Goal: Transaction & Acquisition: Purchase product/service

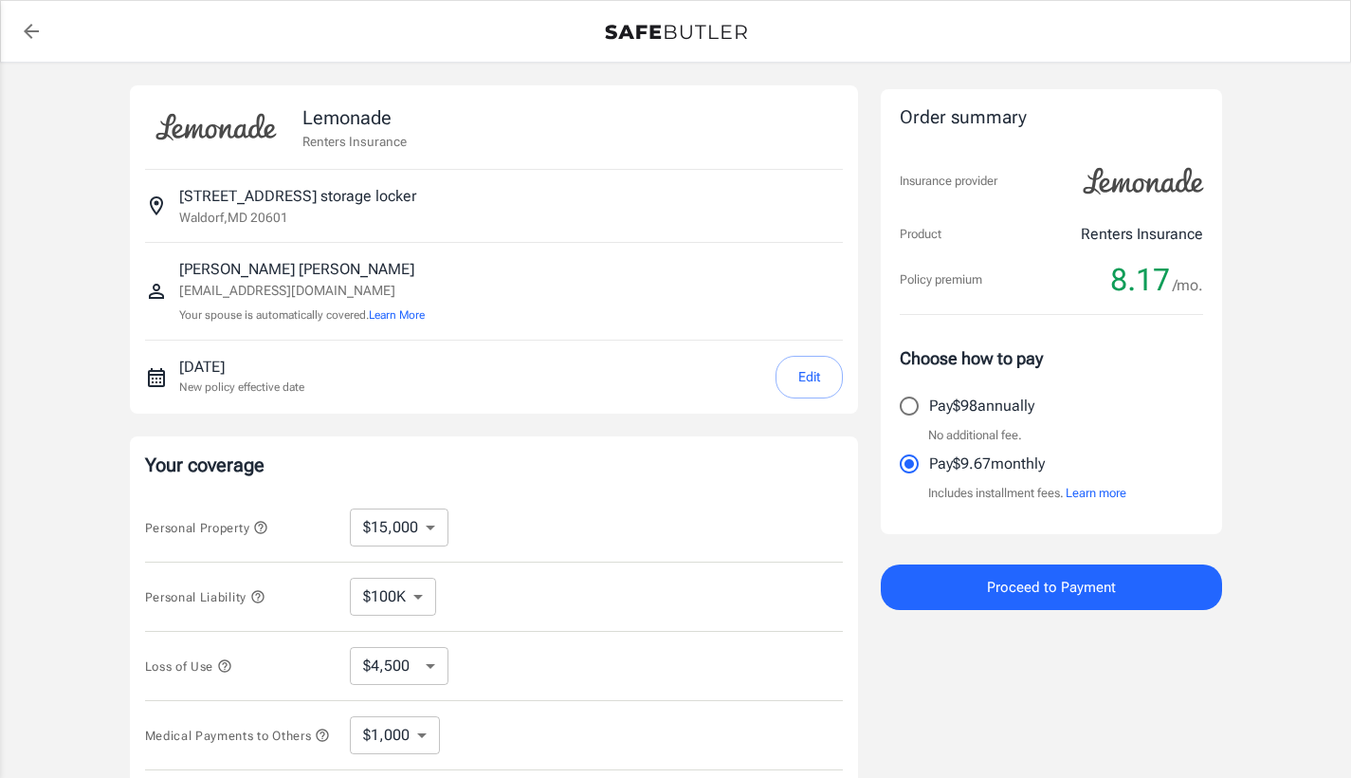
select select "15000"
select select "500"
select select "10000"
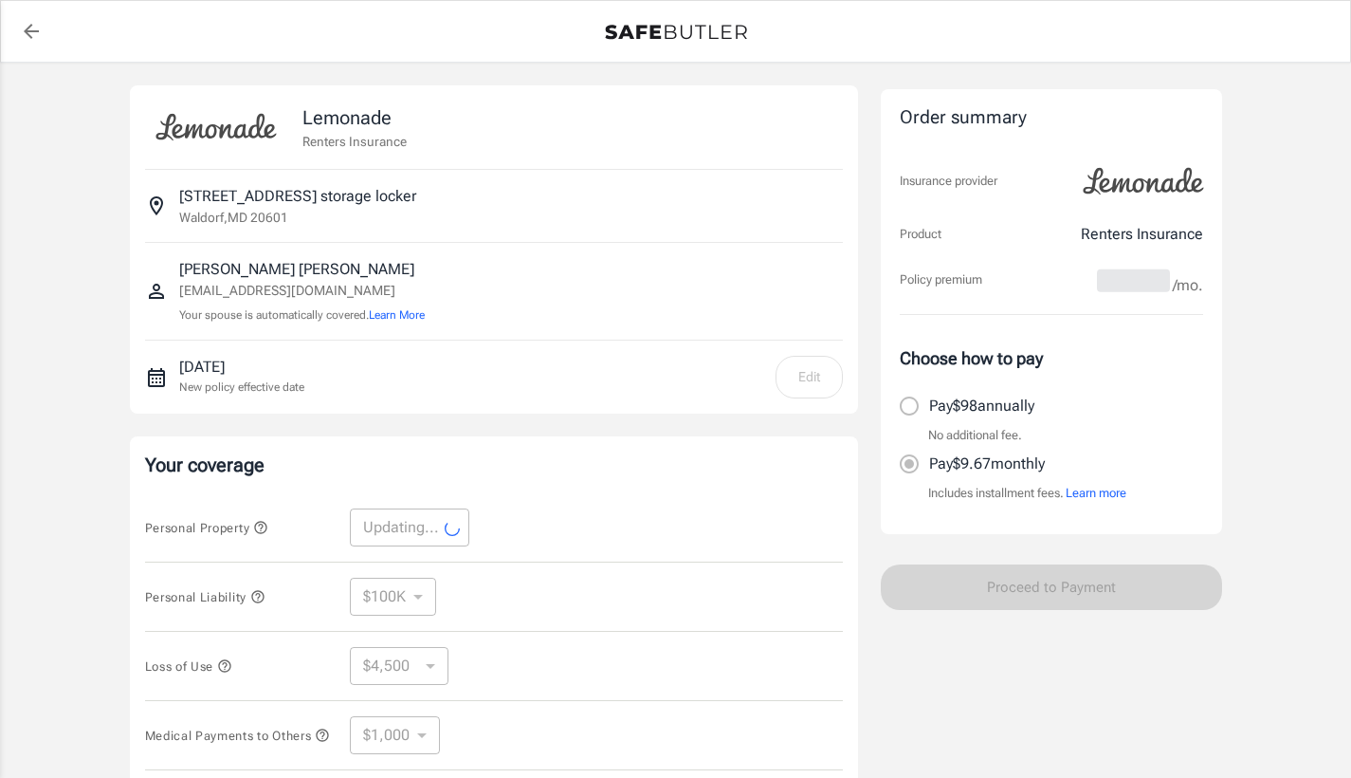
click at [543, 493] on div "Personal Property Updating... ​" at bounding box center [494, 527] width 698 height 69
select select "10000"
select select "3000"
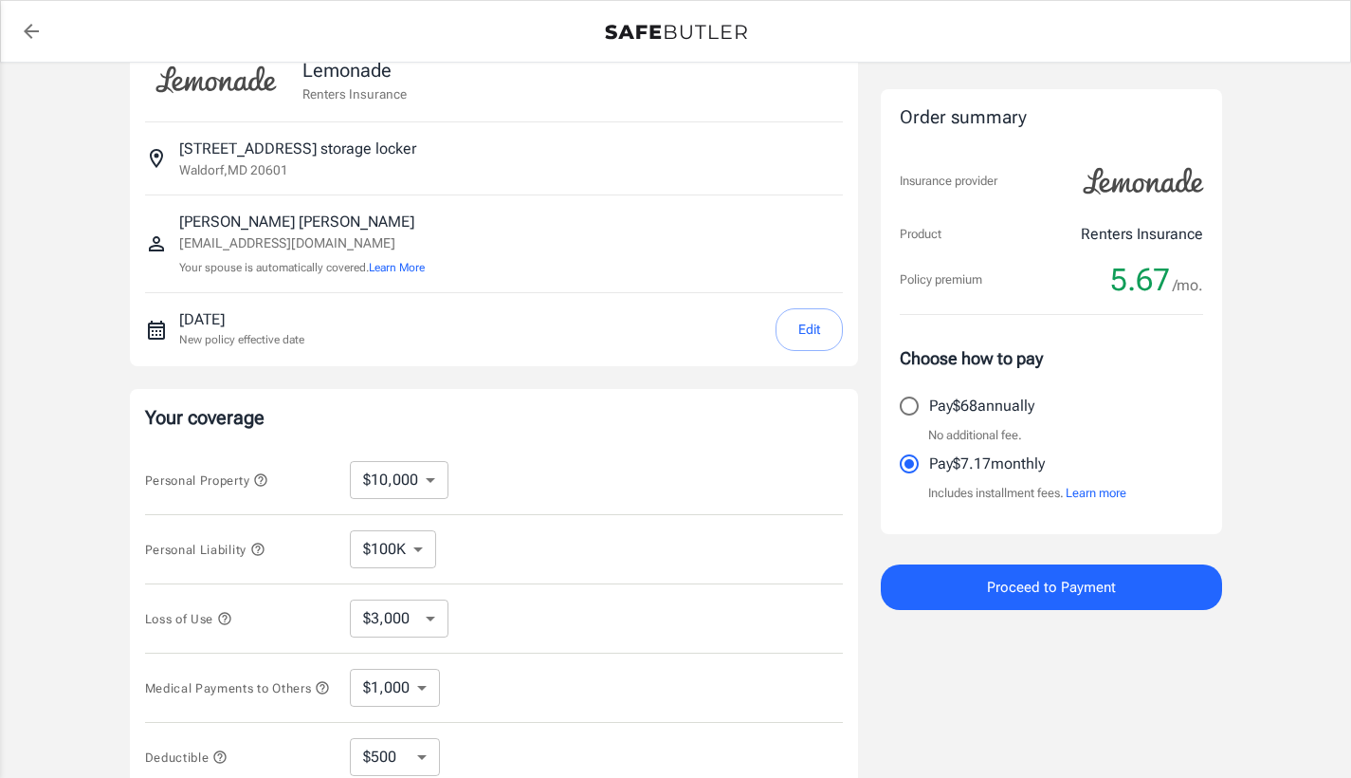
scroll to position [57, 0]
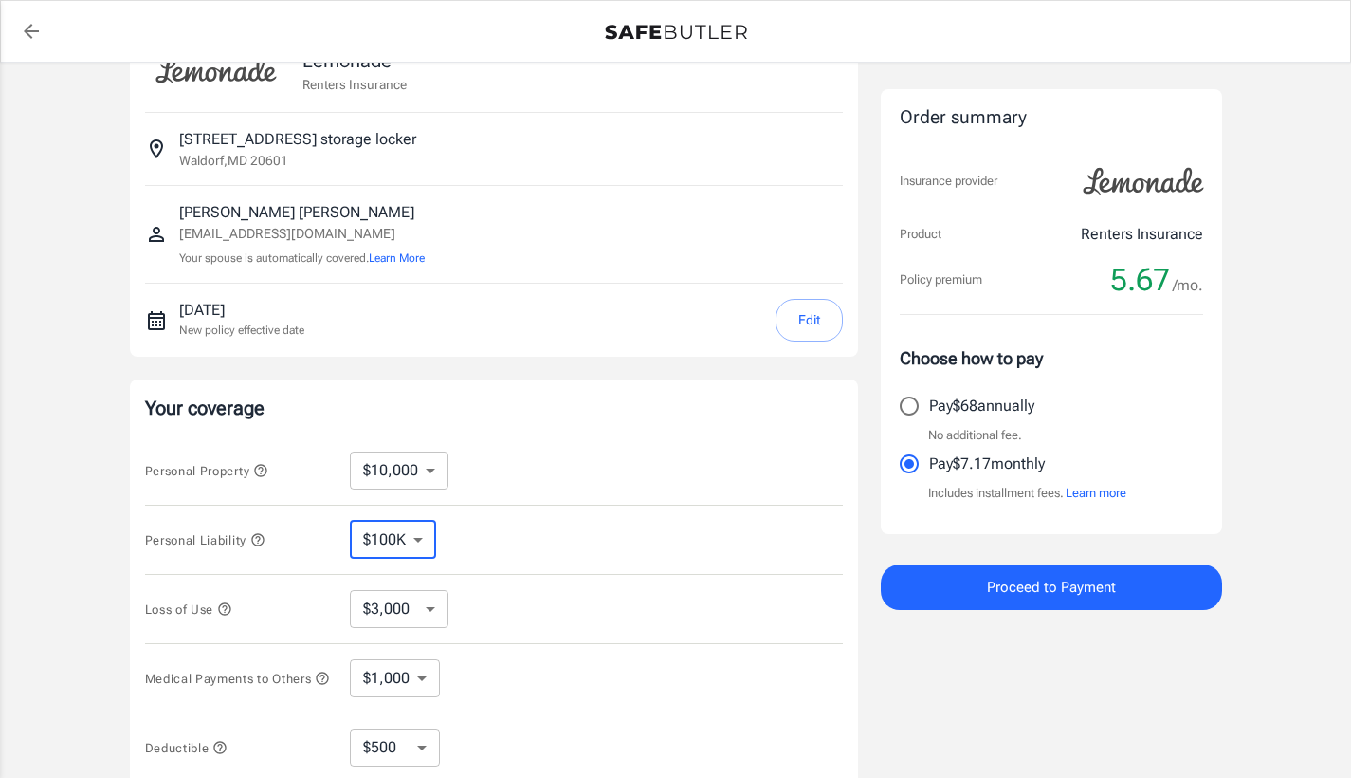
click at [508, 541] on div "Personal Liability $100K $200K $300K $400K $500K ​" at bounding box center [494, 539] width 698 height 69
click at [533, 592] on div "Loss of Use $3,000 $6,000 $12,000 $21,000 $36,000 $60,000 $96,000 $153K $198K ​" at bounding box center [494, 609] width 698 height 69
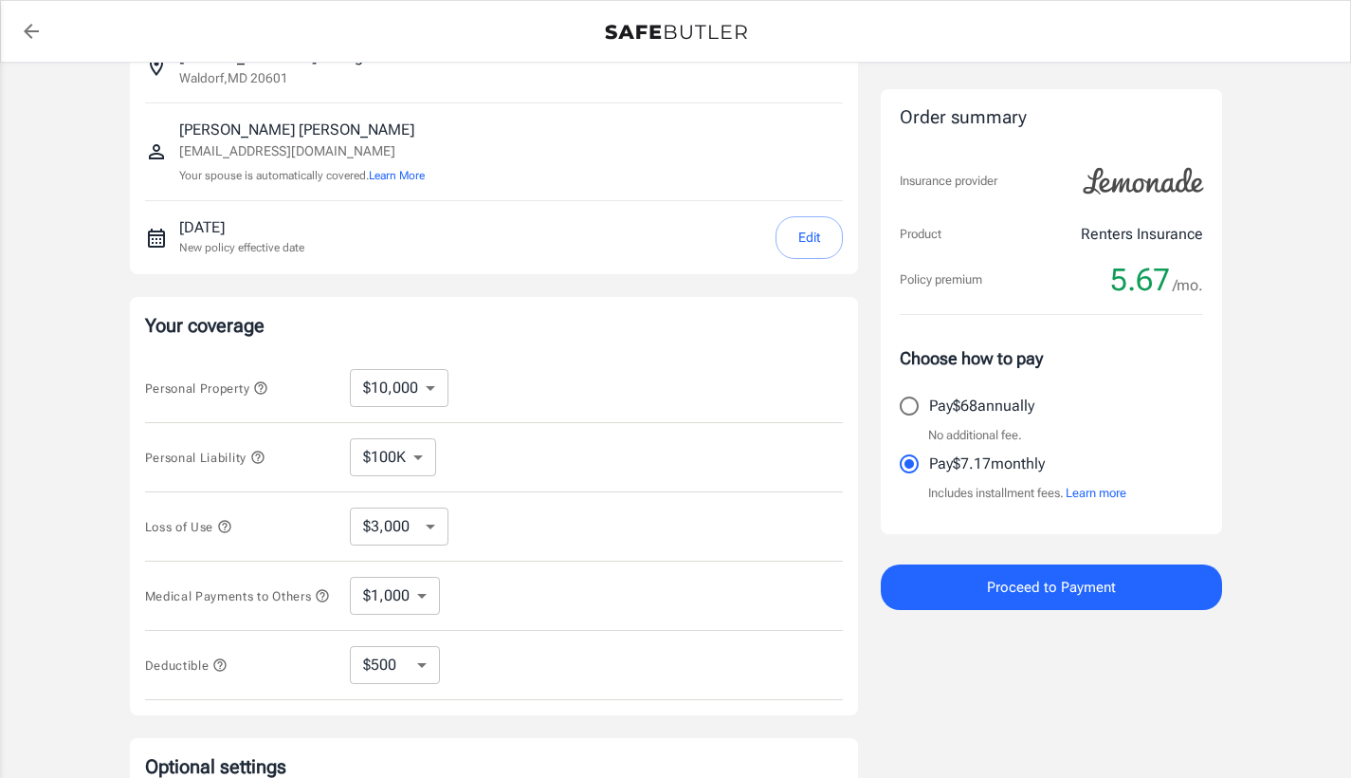
click at [532, 593] on div "Medical Payments to Others $1,000 $2,000 $3,000 $4,000 $5,000 ​" at bounding box center [494, 595] width 698 height 69
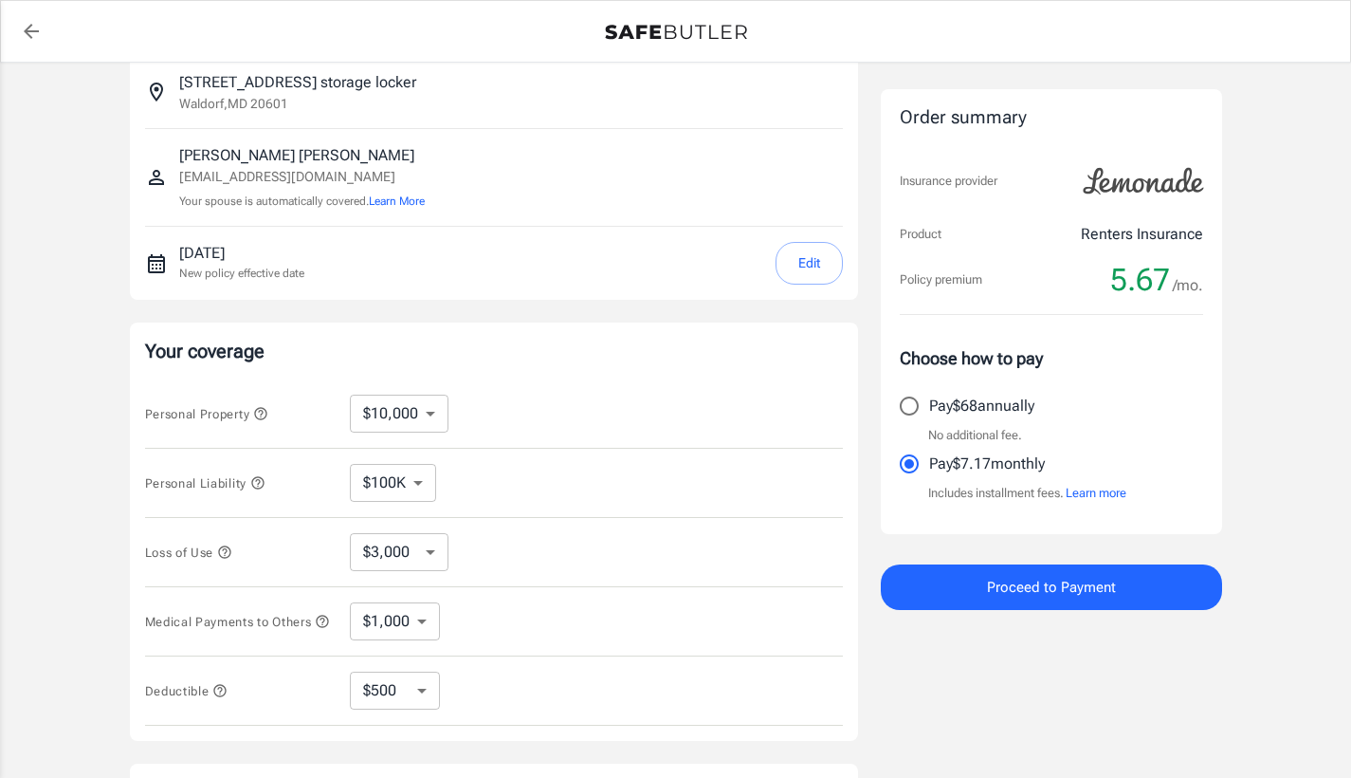
scroll to position [433, 0]
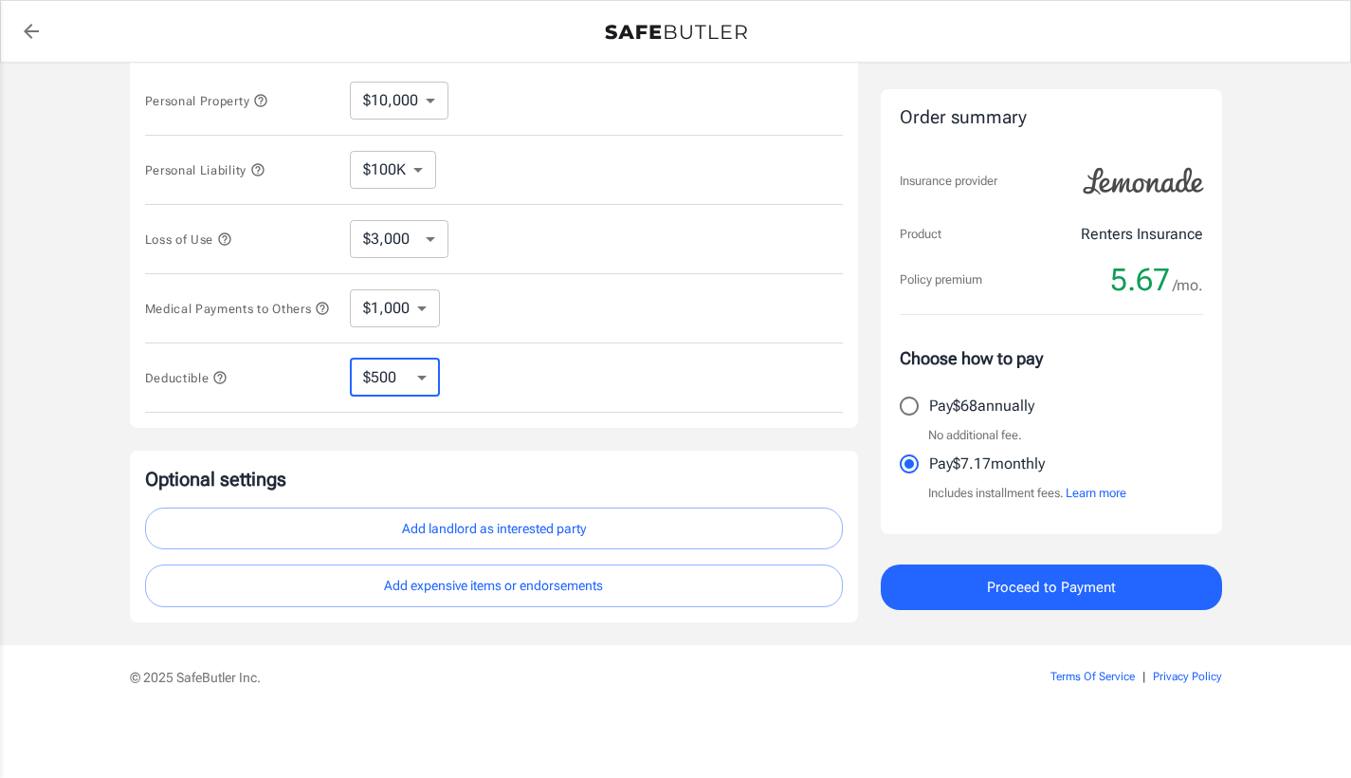
select select "250"
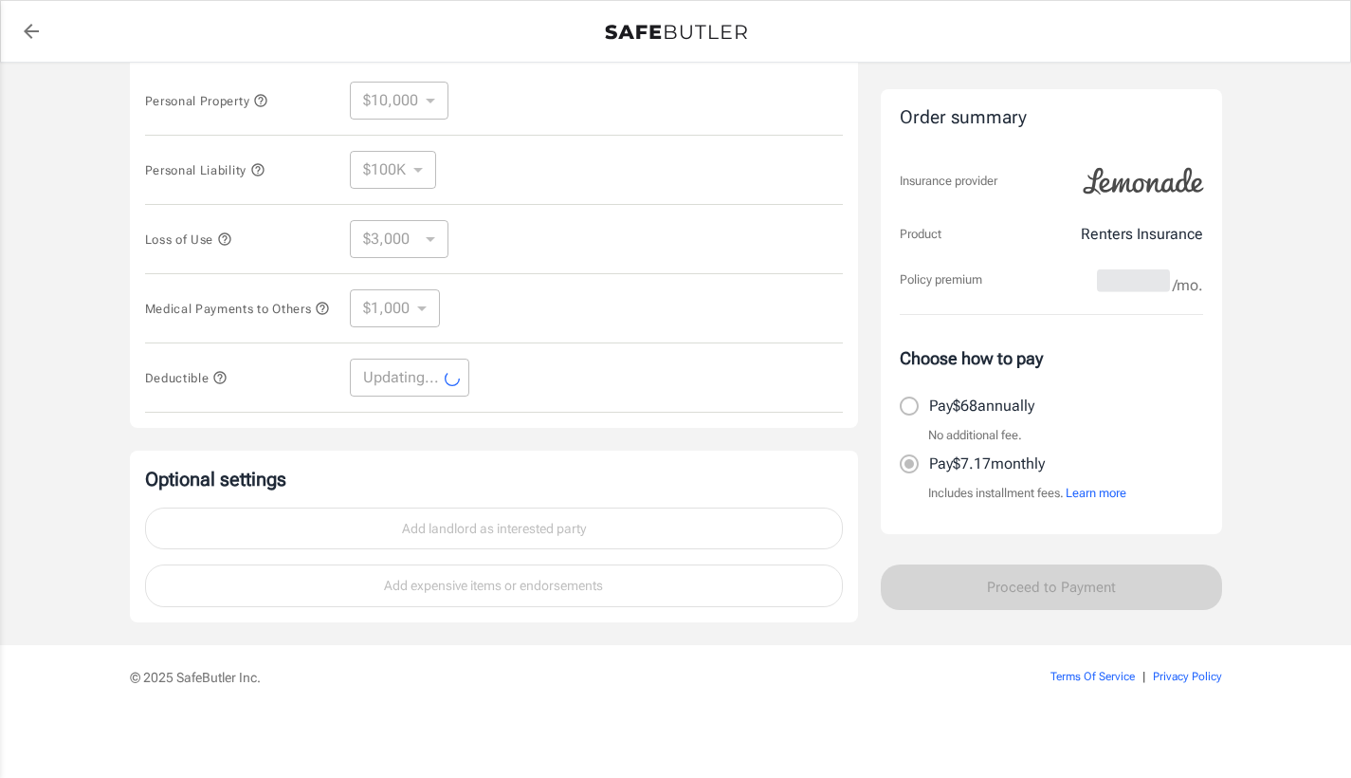
select select "250"
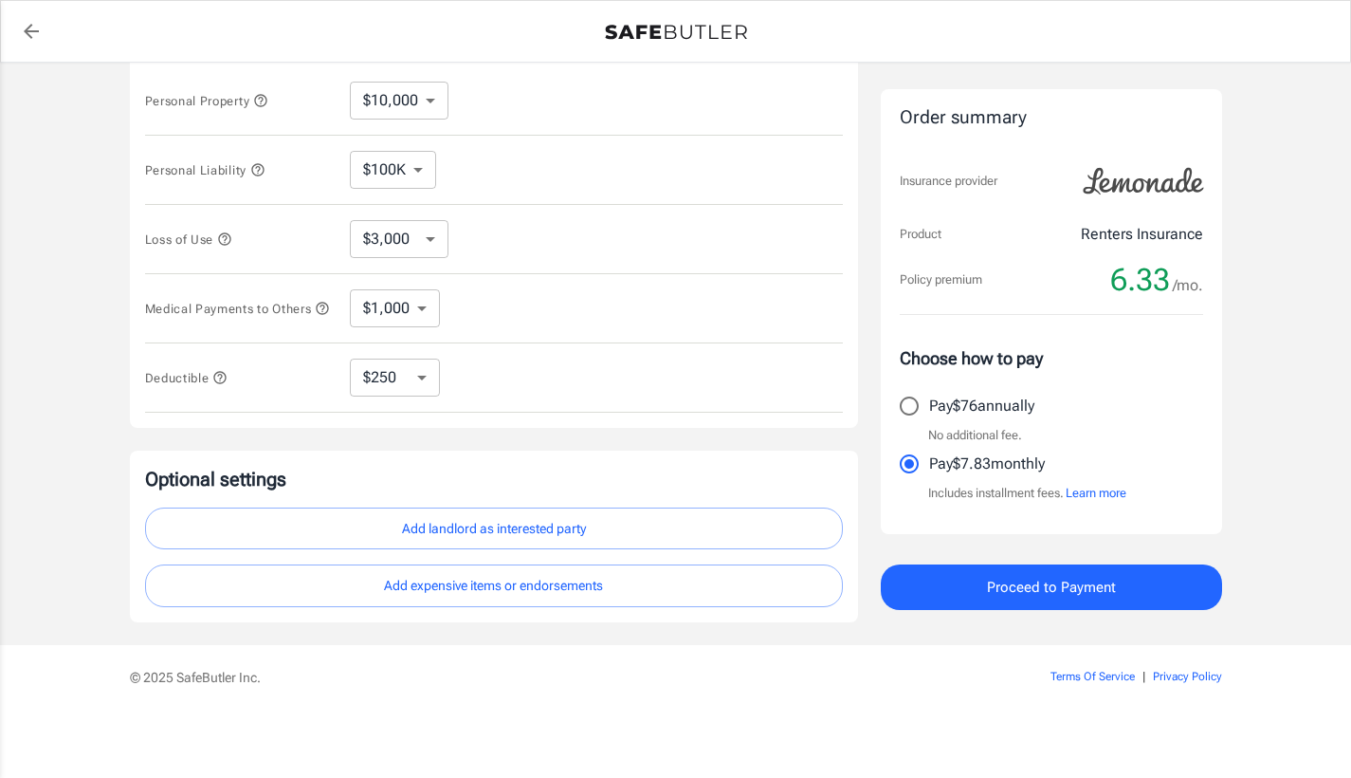
click at [518, 381] on div "Deductible $250 $500 $1,000 $2,500 ​" at bounding box center [494, 377] width 698 height 69
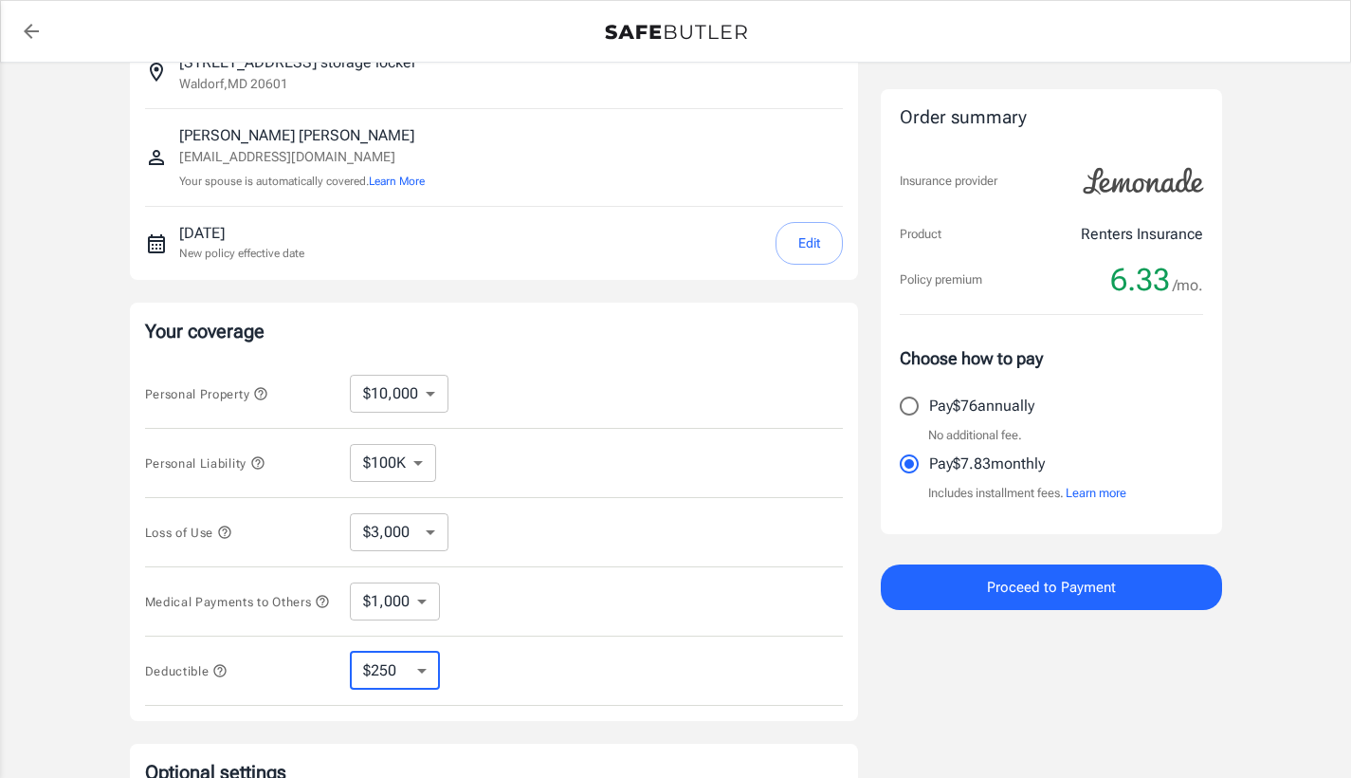
scroll to position [0, 0]
